Goal: Check status: Check status

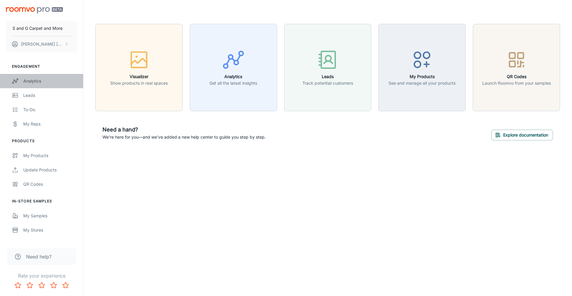
click at [41, 80] on div "Analytics" at bounding box center [50, 81] width 54 height 7
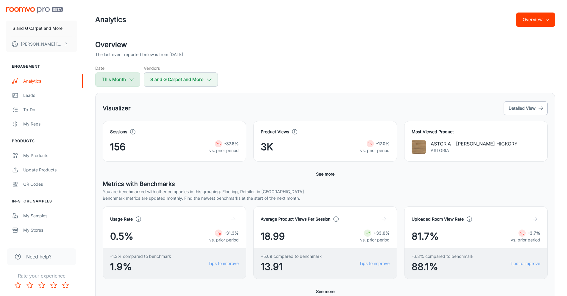
click at [127, 80] on button "This Month" at bounding box center [117, 79] width 45 height 14
select select "8"
select select "2025"
select select "8"
select select "2025"
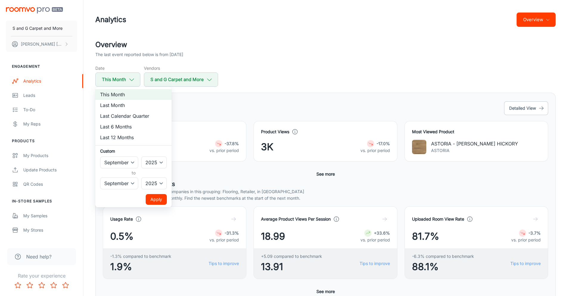
click at [125, 104] on li "Last Month" at bounding box center [133, 105] width 76 height 11
select select "7"
click at [163, 198] on button "Apply" at bounding box center [156, 199] width 21 height 11
